Goal: Transaction & Acquisition: Purchase product/service

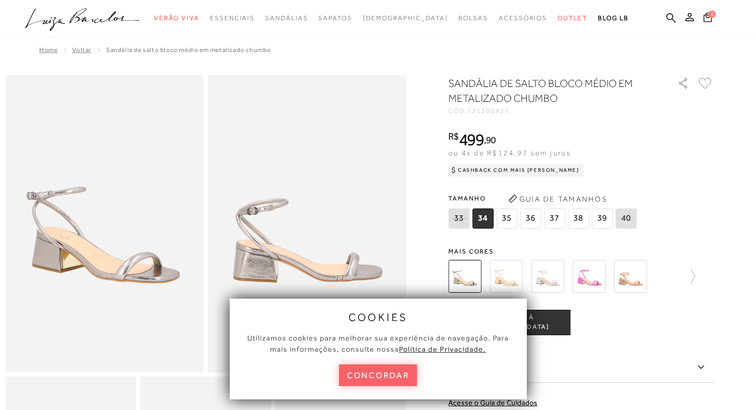
click at [635, 275] on img at bounding box center [630, 276] width 33 height 33
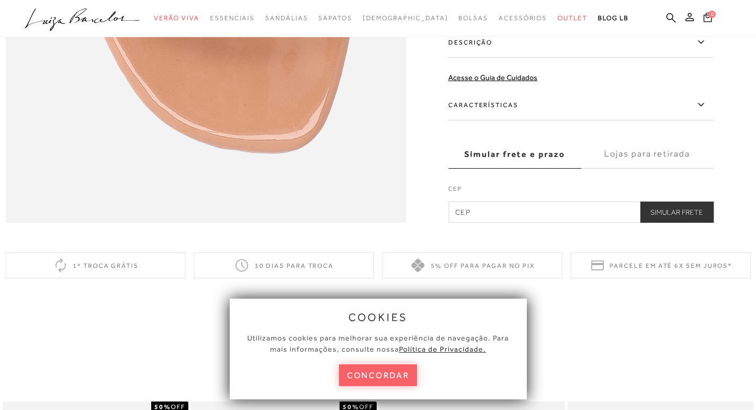
scroll to position [796, 0]
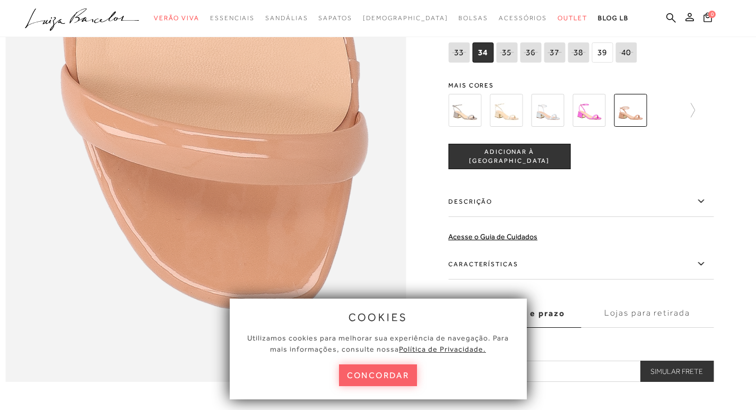
click at [480, 217] on label "Descrição" at bounding box center [580, 201] width 265 height 31
click at [0, 0] on input "Descrição" at bounding box center [0, 0] width 0 height 0
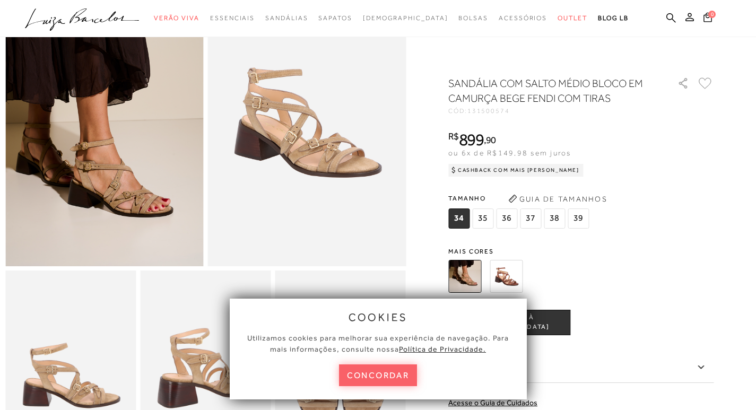
scroll to position [265, 0]
